Goal: Task Accomplishment & Management: Manage account settings

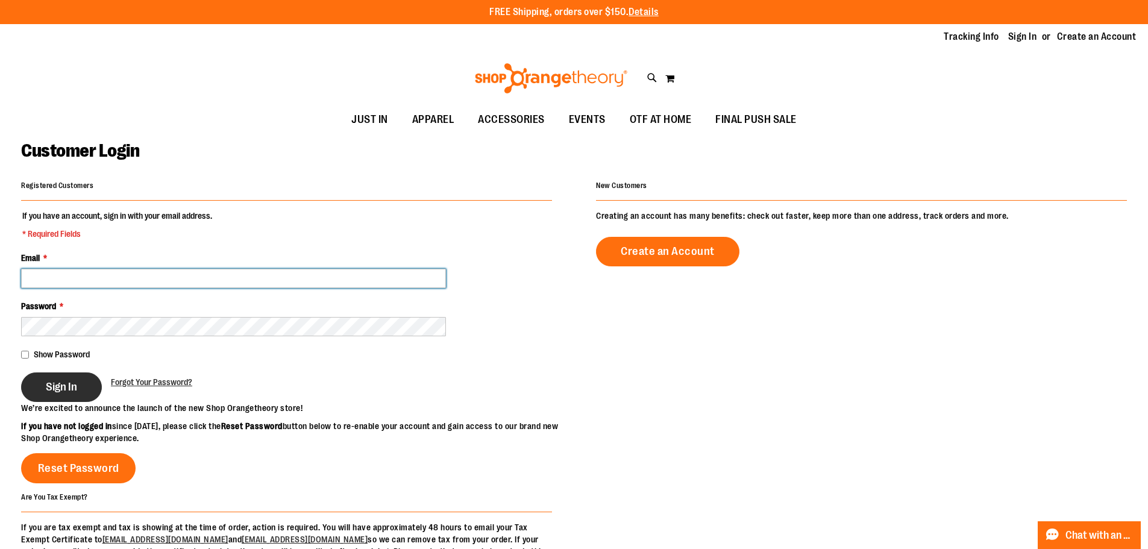
type input "**********"
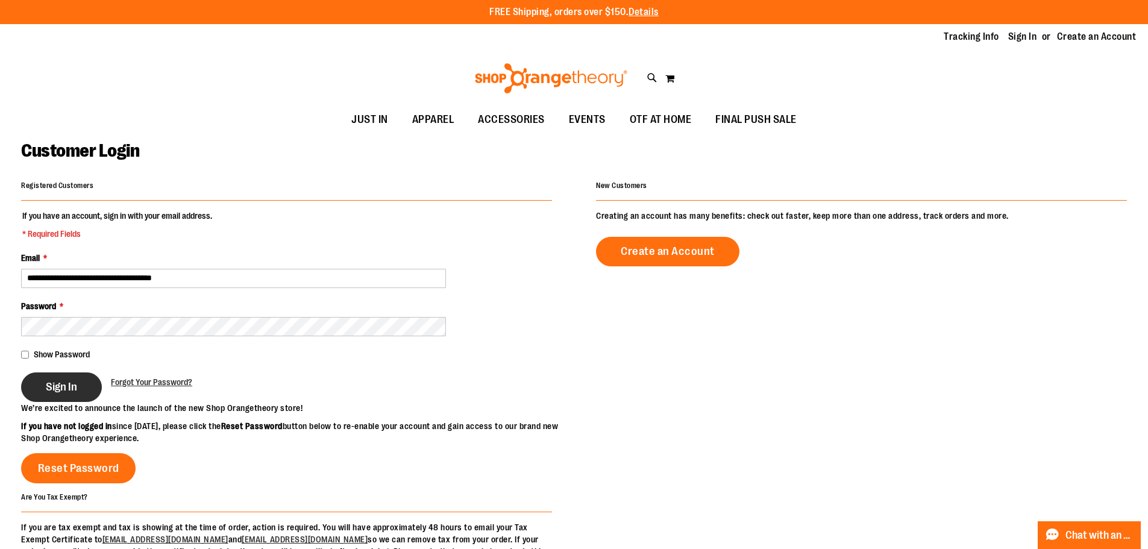
type input "**********"
click at [46, 385] on span "Sign In" at bounding box center [61, 386] width 31 height 13
